Goal: Book appointment/travel/reservation

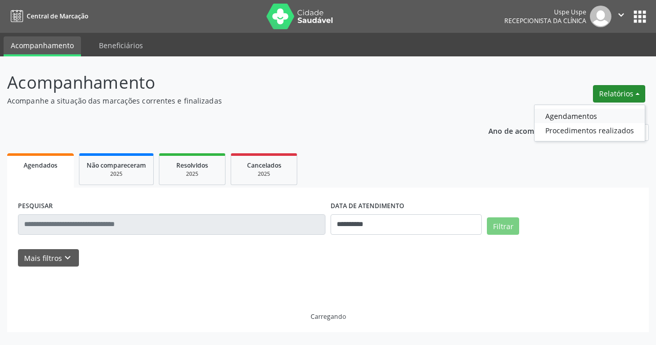
click at [571, 116] on link "Agendamentos" at bounding box center [590, 116] width 110 height 14
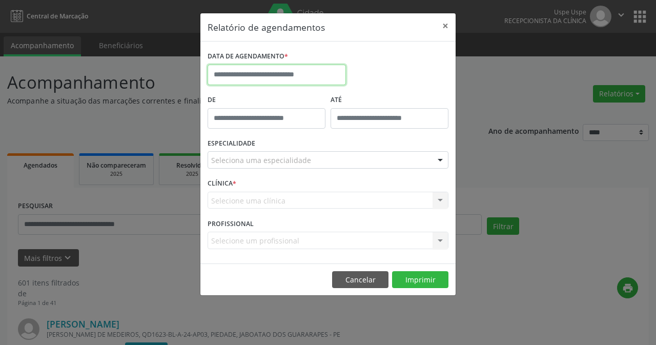
click at [240, 67] on input "text" at bounding box center [277, 75] width 138 height 21
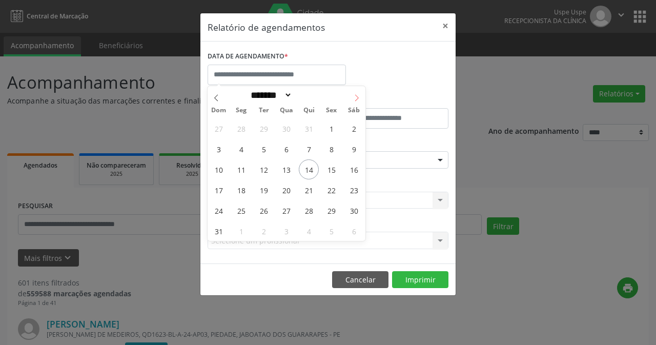
click at [355, 96] on icon at bounding box center [356, 97] width 7 height 7
select select "*"
click at [329, 149] on span "12" at bounding box center [332, 149] width 20 height 20
type input "**********"
click at [329, 149] on span "12" at bounding box center [332, 149] width 20 height 20
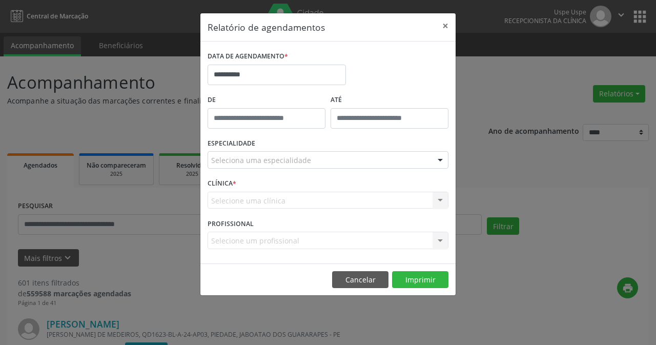
click at [295, 153] on div "Seleciona uma especialidade" at bounding box center [328, 159] width 241 height 17
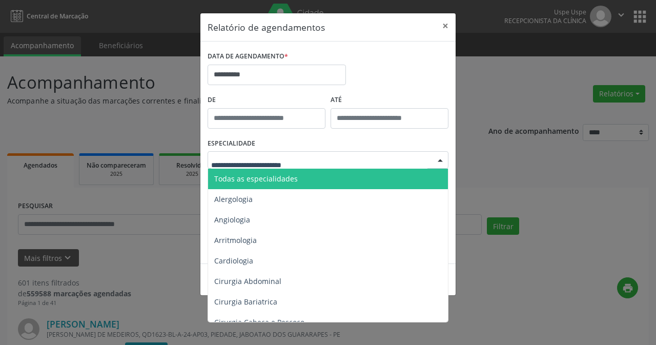
click at [294, 178] on span "Todas as especialidades" at bounding box center [256, 179] width 84 height 10
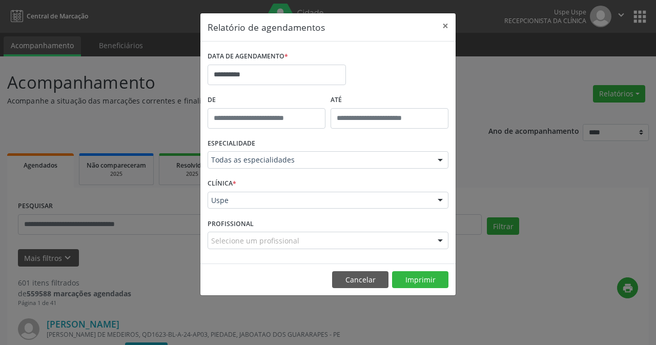
click at [211, 205] on input "text" at bounding box center [211, 205] width 0 height 21
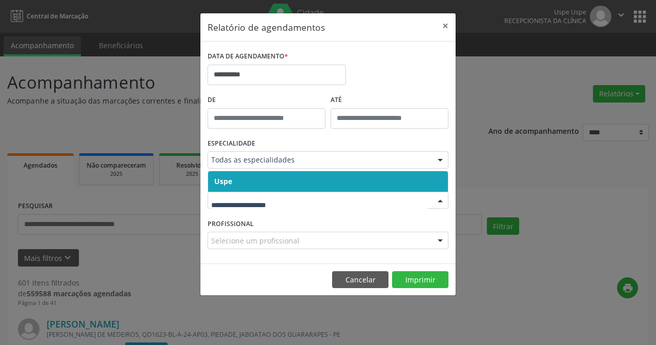
click at [250, 188] on span "Uspe" at bounding box center [328, 181] width 240 height 21
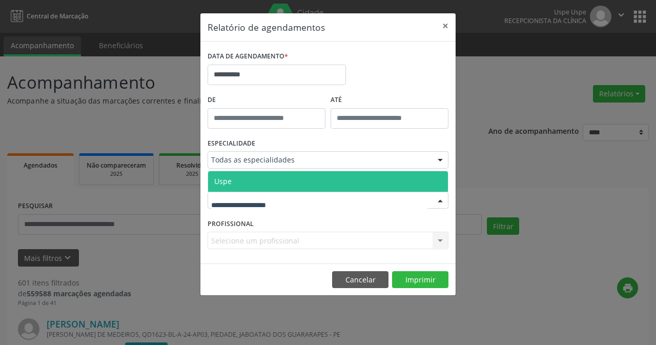
click at [251, 183] on span "Uspe" at bounding box center [328, 181] width 240 height 21
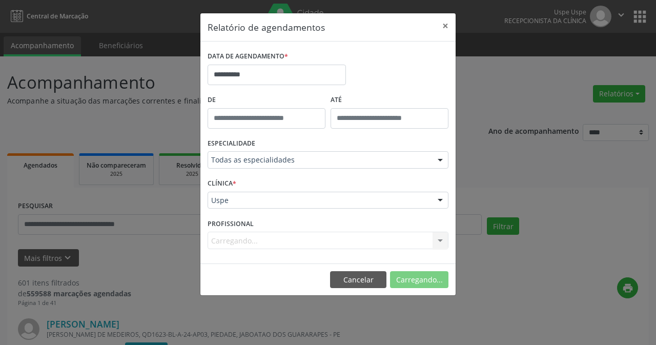
click at [243, 242] on div "Carregando... Nenhum resultado encontrado para: " " Não há nenhuma opção para s…" at bounding box center [328, 240] width 241 height 17
click at [243, 241] on div "Carregando... Nenhum resultado encontrado para: " " Não há nenhuma opção para s…" at bounding box center [328, 240] width 241 height 17
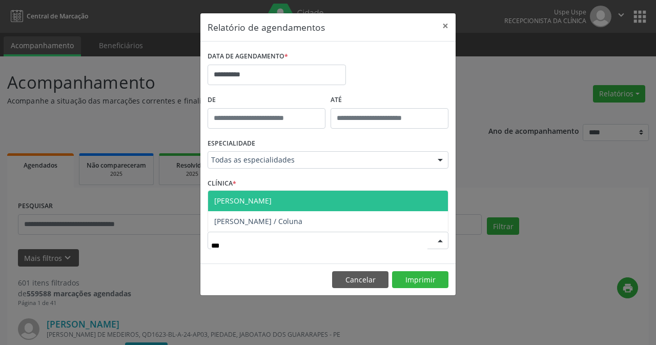
type input "****"
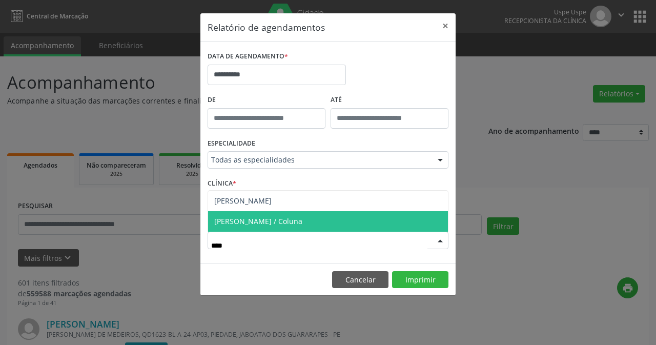
click at [288, 225] on span "[PERSON_NAME] / Coluna" at bounding box center [258, 221] width 88 height 10
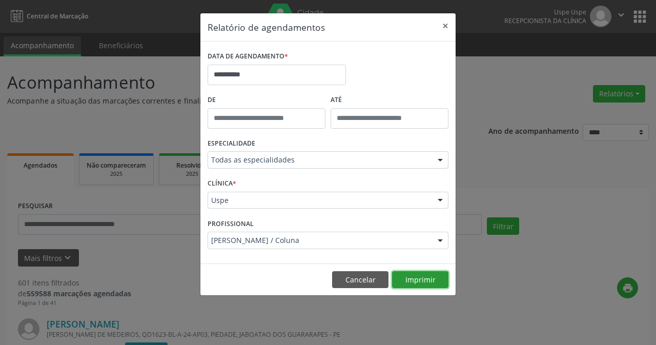
click at [414, 276] on button "Imprimir" at bounding box center [420, 279] width 56 height 17
